Goal: Communication & Community: Answer question/provide support

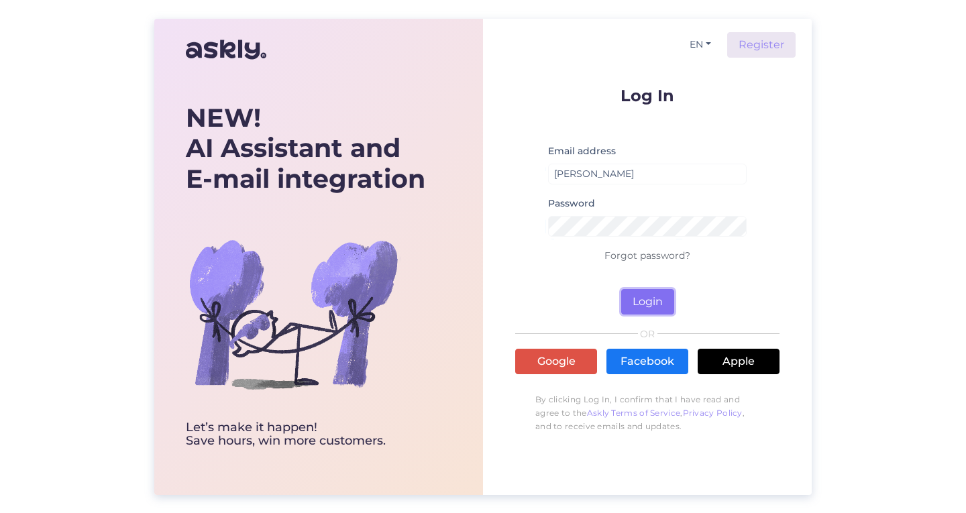
click at [657, 304] on button "Login" at bounding box center [647, 301] width 53 height 25
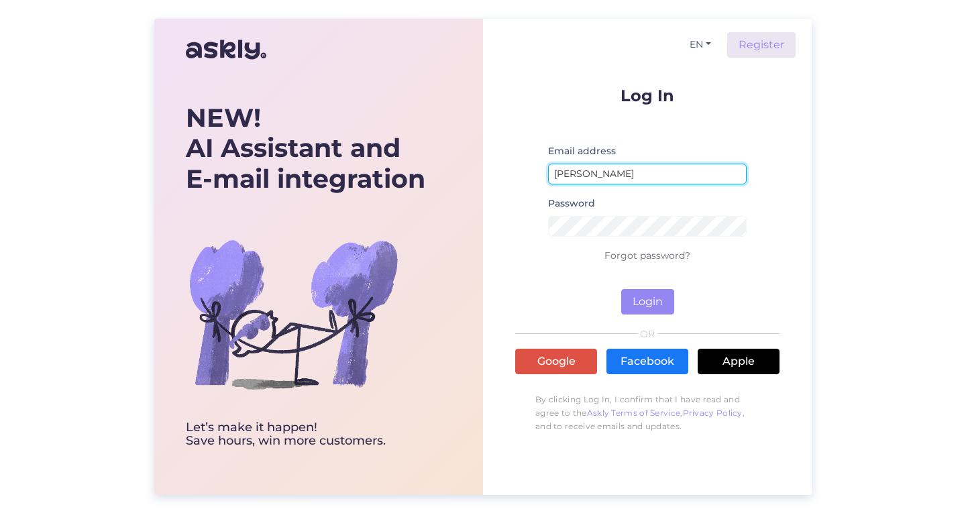
click at [637, 169] on input "[PERSON_NAME]" at bounding box center [647, 174] width 199 height 21
type input "[EMAIL_ADDRESS][DOMAIN_NAME]"
click at [621, 289] on button "Login" at bounding box center [647, 301] width 53 height 25
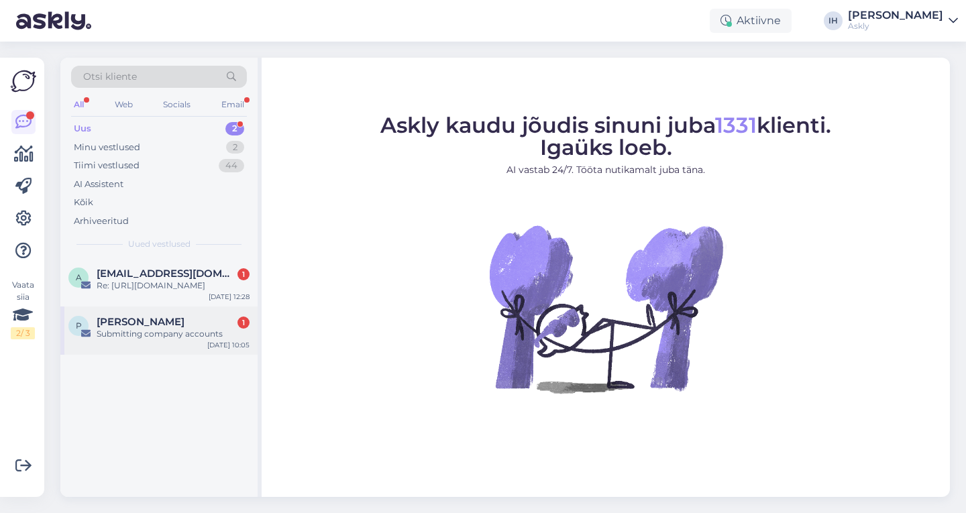
click at [137, 329] on div "Submitting company accounts" at bounding box center [173, 334] width 153 height 12
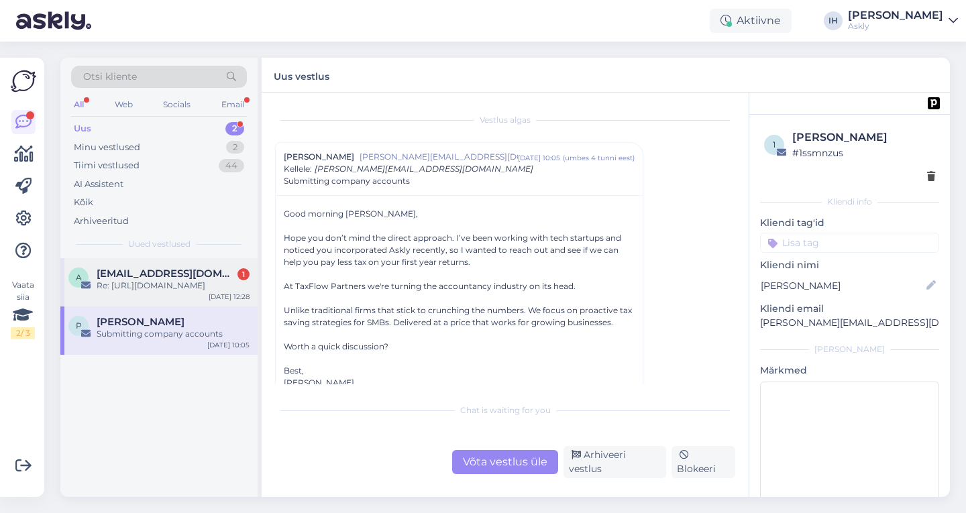
click at [166, 286] on div "Re: [URL][DOMAIN_NAME]" at bounding box center [173, 286] width 153 height 12
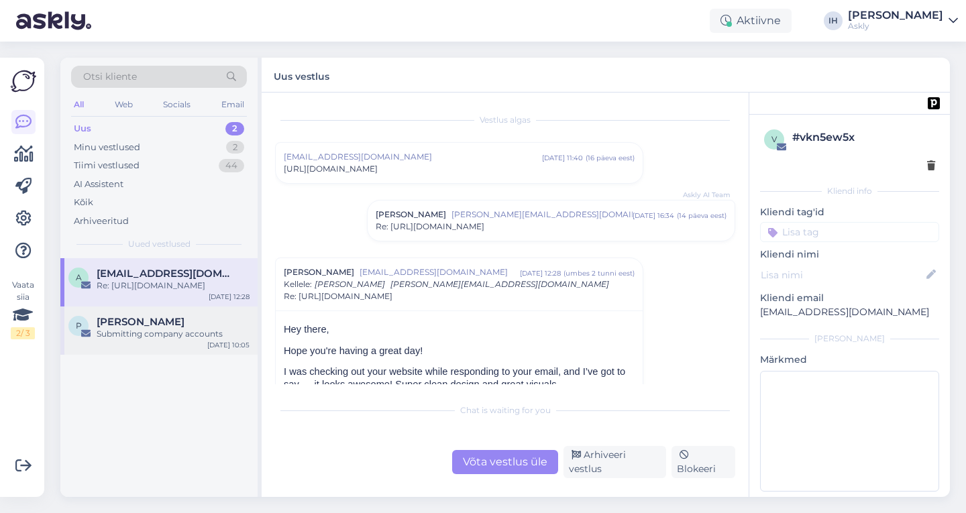
click at [174, 327] on div "[PERSON_NAME]" at bounding box center [173, 322] width 153 height 12
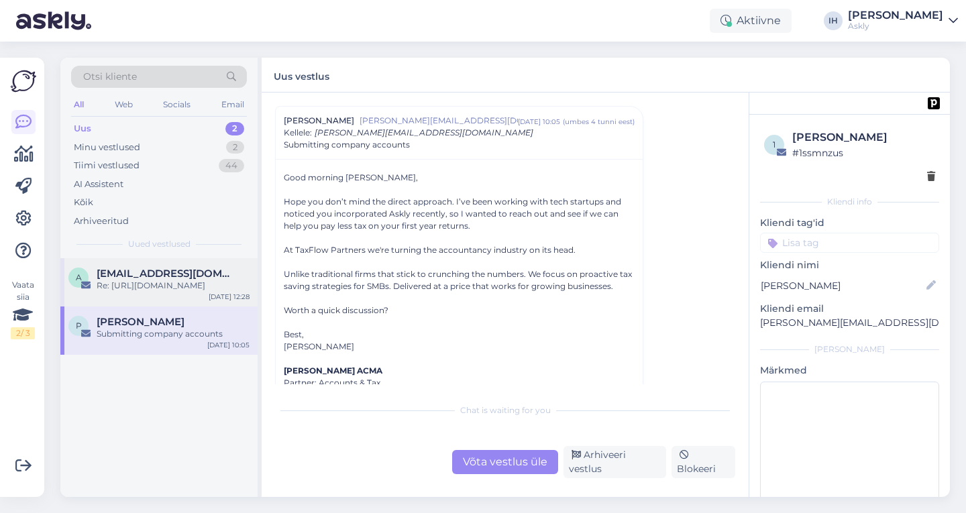
click at [182, 284] on div "Re: [URL][DOMAIN_NAME]" at bounding box center [173, 286] width 153 height 12
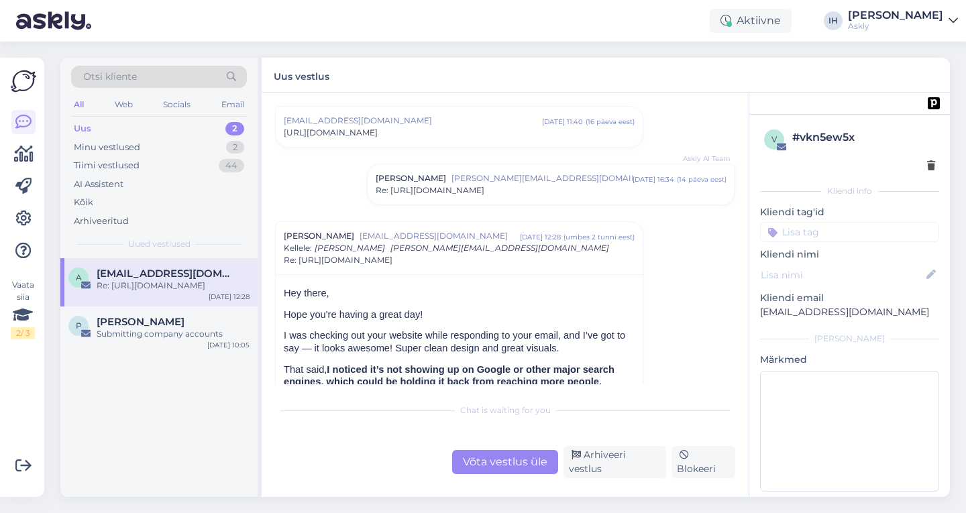
scroll to position [152, 0]
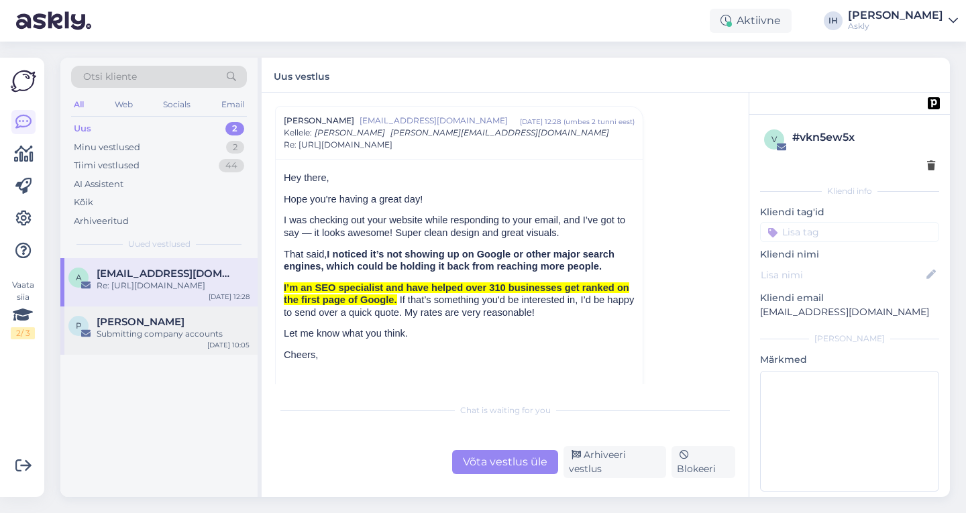
drag, startPoint x: 182, startPoint y: 284, endPoint x: 166, endPoint y: 350, distance: 67.5
click at [166, 350] on div "P [PERSON_NAME] Submitting company accounts [DATE] 10:05" at bounding box center [158, 331] width 197 height 48
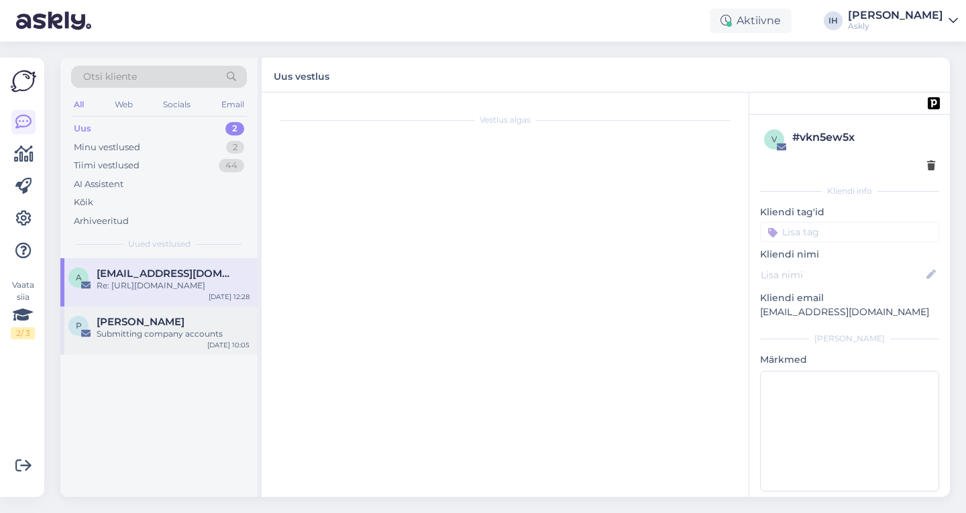
scroll to position [36, 0]
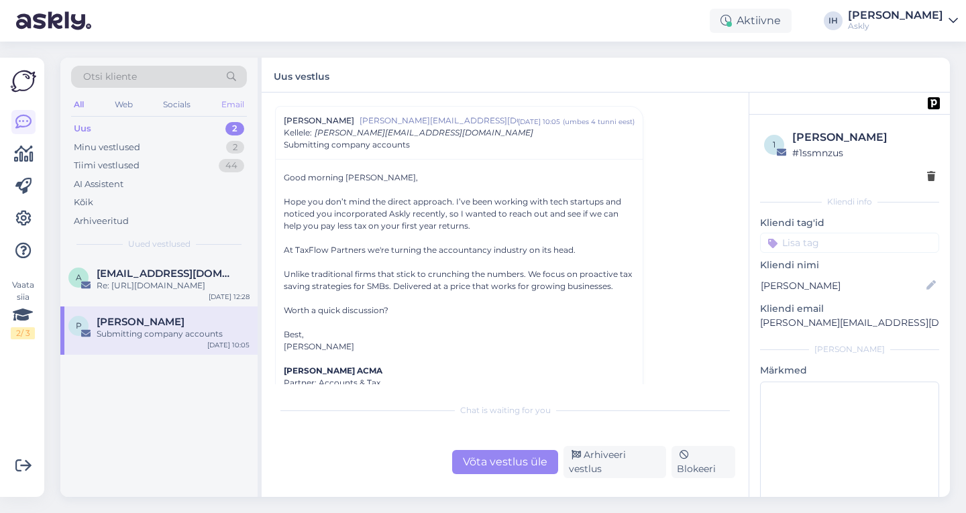
click at [237, 107] on div "Email" at bounding box center [233, 104] width 28 height 17
click at [74, 100] on div "All" at bounding box center [78, 104] width 15 height 17
